Goal: Complete application form

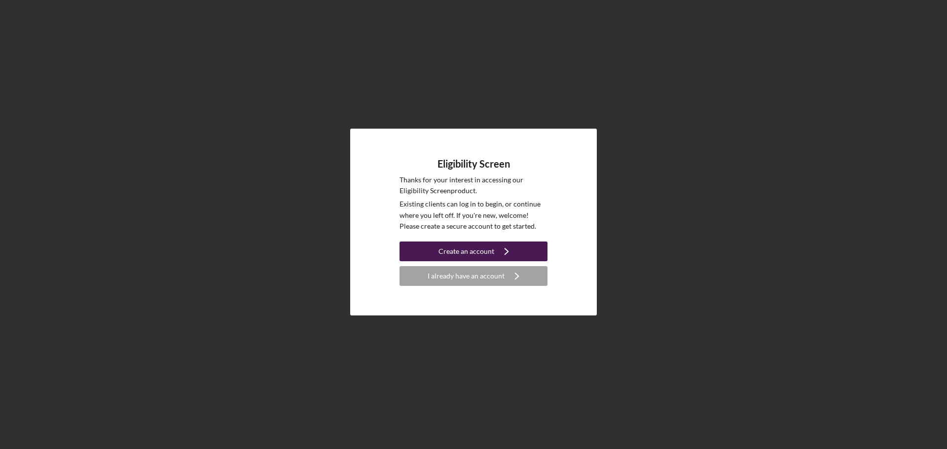
click at [477, 255] on div "Create an account" at bounding box center [467, 252] width 56 height 20
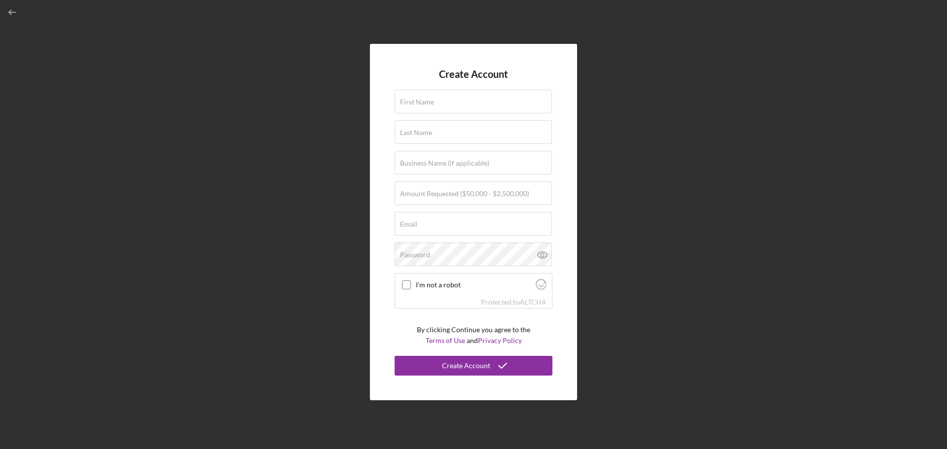
click at [704, 290] on div "Create Account First Name Last Name Business Name (if applicable) Amount Reques…" at bounding box center [473, 222] width 937 height 444
